Goal: Information Seeking & Learning: Learn about a topic

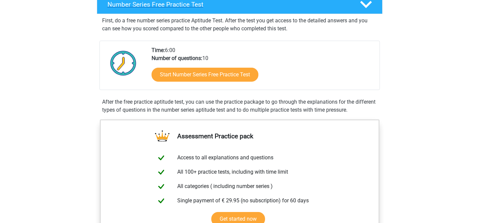
scroll to position [117, 0]
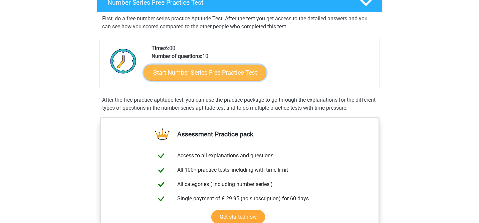
click at [233, 72] on link "Start Number Series Free Practice Test" at bounding box center [204, 72] width 123 height 16
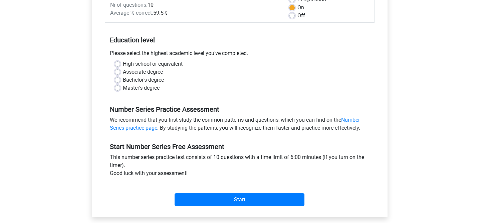
scroll to position [109, 0]
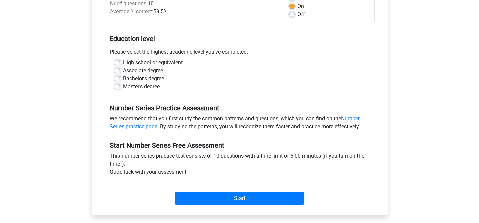
click at [123, 87] on label "Master's degree" at bounding box center [141, 87] width 37 height 8
click at [117, 87] on input "Master's degree" at bounding box center [117, 86] width 5 height 7
radio input "true"
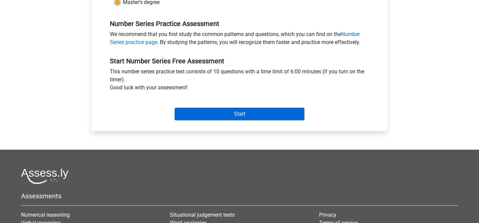
scroll to position [192, 0]
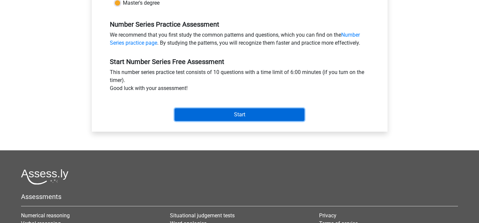
click at [236, 114] on input "Start" at bounding box center [239, 114] width 130 height 13
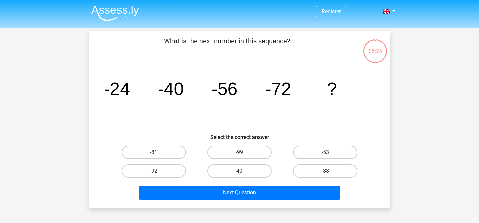
click at [327, 171] on input "-88" at bounding box center [327, 173] width 4 height 4
radio input "true"
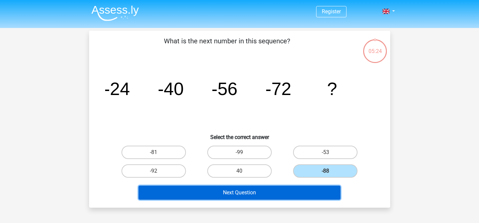
click at [282, 192] on button "Next Question" at bounding box center [239, 193] width 202 height 14
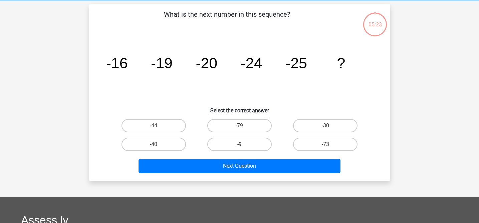
scroll to position [31, 0]
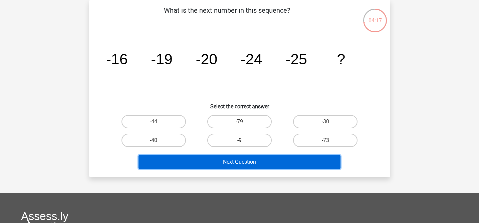
click at [238, 163] on button "Next Question" at bounding box center [239, 162] width 202 height 14
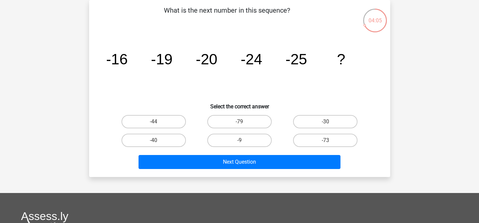
click at [118, 152] on div "Next Question" at bounding box center [239, 161] width 279 height 22
click at [317, 123] on label "-30" at bounding box center [325, 121] width 64 height 13
click at [325, 123] on input "-30" at bounding box center [327, 124] width 4 height 4
radio input "true"
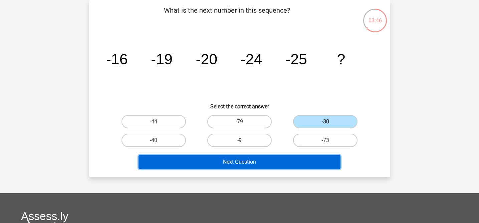
click at [260, 162] on button "Next Question" at bounding box center [239, 162] width 202 height 14
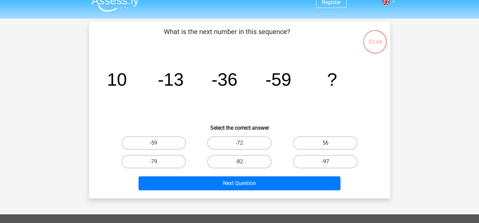
scroll to position [0, 0]
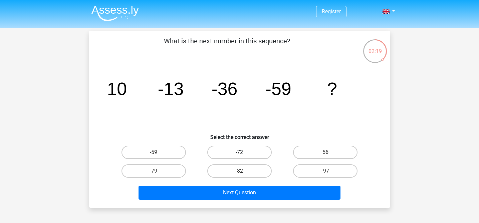
click at [255, 155] on label "-72" at bounding box center [239, 152] width 64 height 13
click at [243, 155] on input "-72" at bounding box center [241, 154] width 4 height 4
radio input "true"
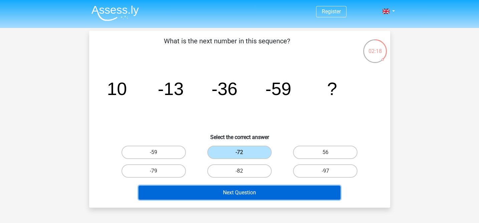
click at [265, 196] on button "Next Question" at bounding box center [239, 193] width 202 height 14
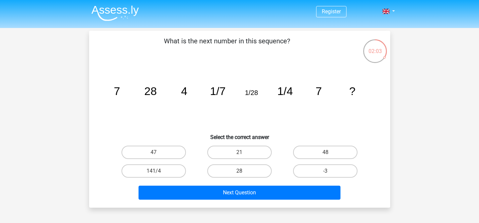
click at [243, 154] on input "21" at bounding box center [241, 154] width 4 height 4
radio input "true"
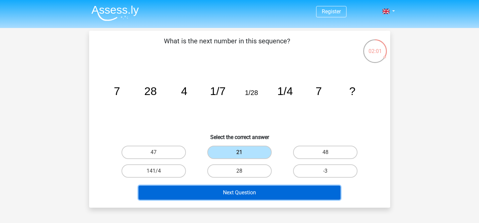
click at [261, 192] on button "Next Question" at bounding box center [239, 193] width 202 height 14
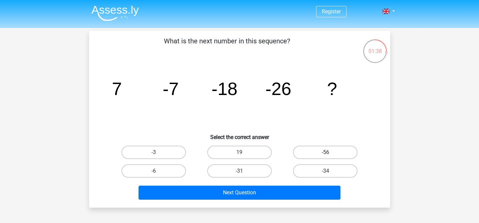
click at [318, 152] on label "-56" at bounding box center [325, 152] width 64 height 13
click at [325, 152] on input "-56" at bounding box center [327, 154] width 4 height 4
radio input "true"
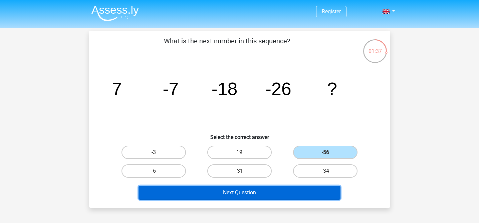
click at [281, 192] on button "Next Question" at bounding box center [239, 193] width 202 height 14
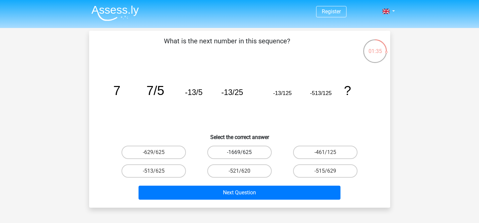
click at [244, 149] on label "-1669/625" at bounding box center [239, 152] width 64 height 13
click at [243, 152] on input "-1669/625" at bounding box center [241, 154] width 4 height 4
radio input "true"
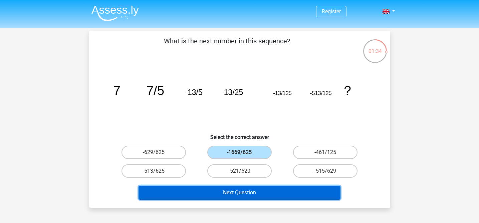
click at [247, 195] on button "Next Question" at bounding box center [239, 193] width 202 height 14
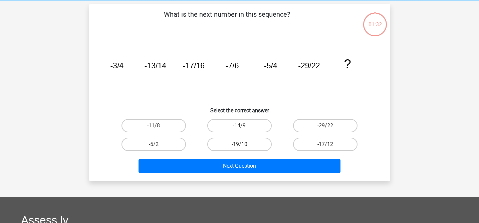
scroll to position [31, 0]
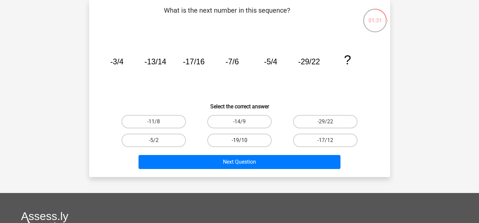
click at [255, 140] on label "-19/10" at bounding box center [239, 140] width 64 height 13
click at [243, 140] on input "-19/10" at bounding box center [241, 142] width 4 height 4
radio input "true"
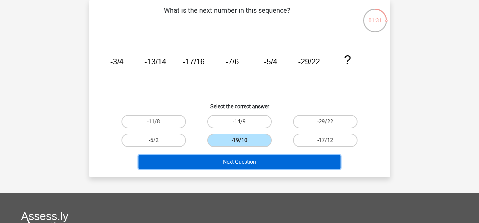
click at [260, 155] on button "Next Question" at bounding box center [239, 162] width 202 height 14
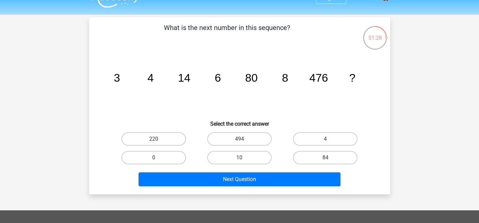
scroll to position [10, 0]
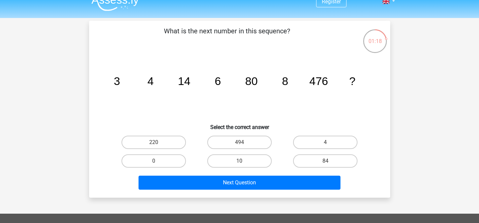
click at [243, 162] on input "10" at bounding box center [241, 163] width 4 height 4
radio input "true"
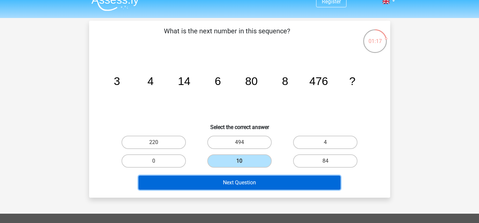
click at [249, 184] on button "Next Question" at bounding box center [239, 183] width 202 height 14
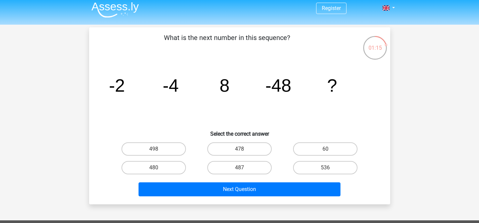
scroll to position [0, 0]
